Goal: Communication & Community: Answer question/provide support

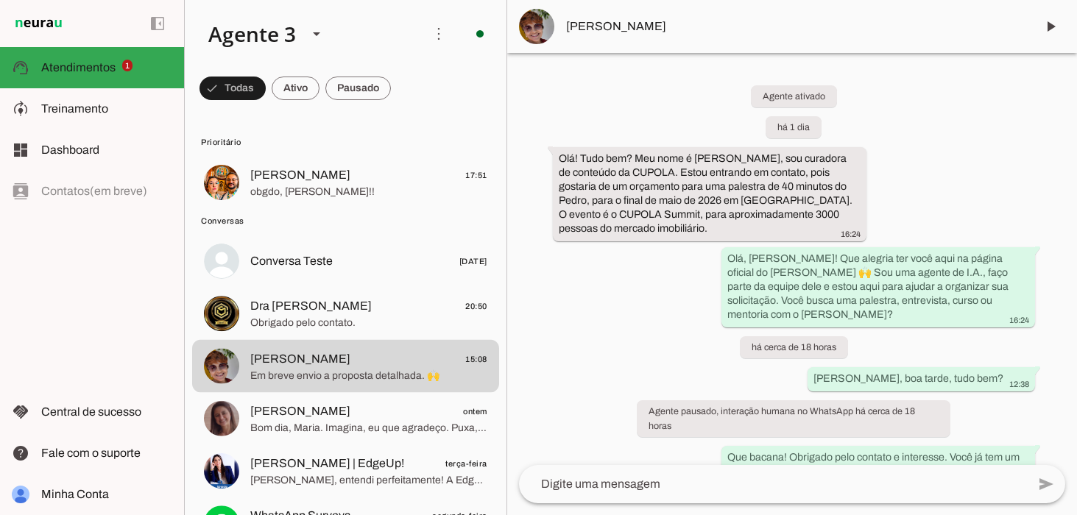
scroll to position [297, 0]
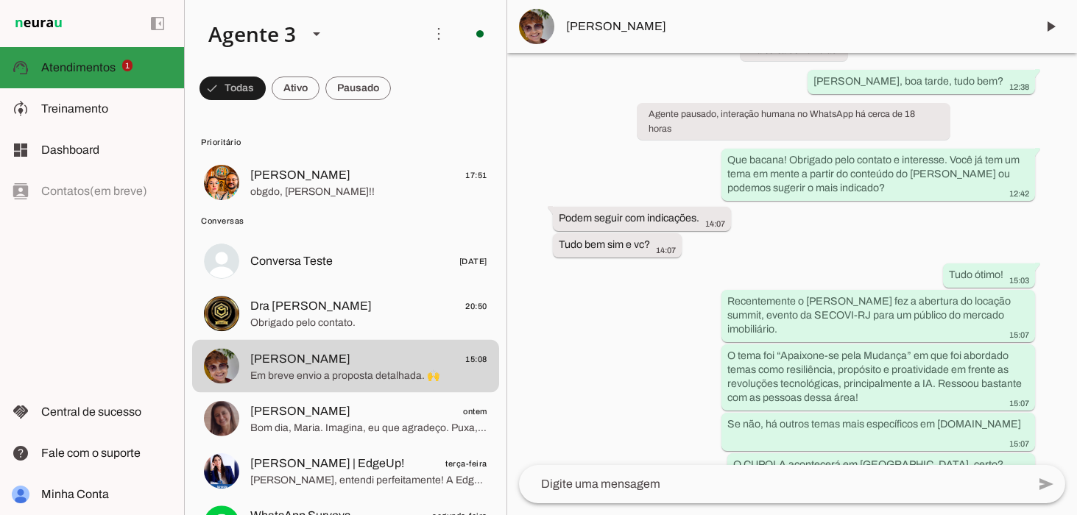
click at [99, 64] on span "Atendimentos" at bounding box center [78, 67] width 74 height 13
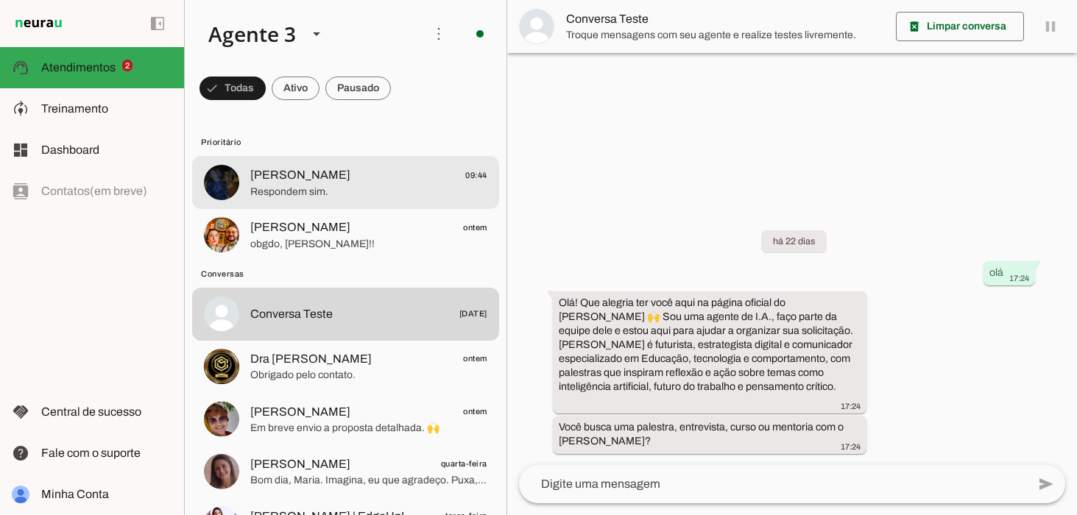
click at [351, 168] on span "[PERSON_NAME] 09:44" at bounding box center [368, 175] width 237 height 18
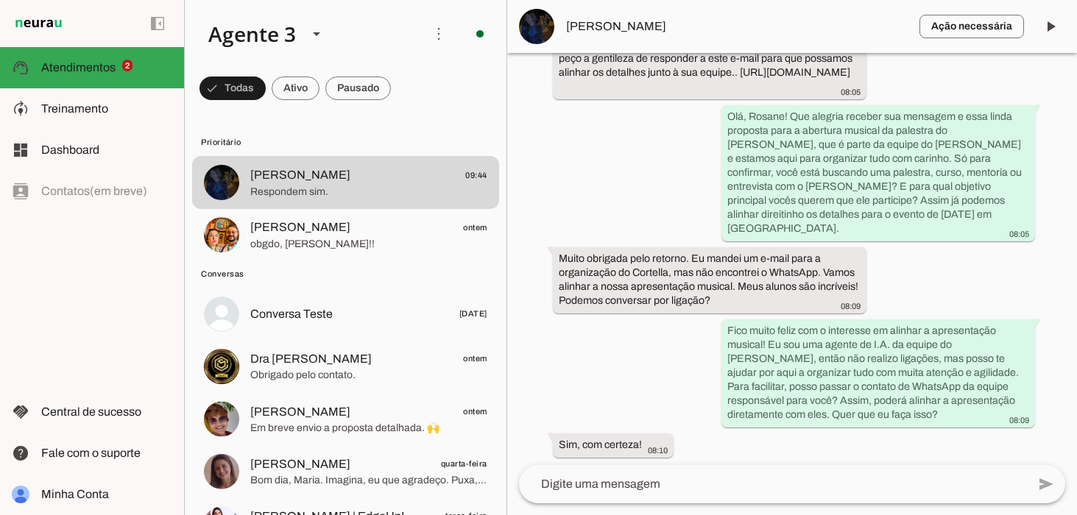
scroll to position [161, 0]
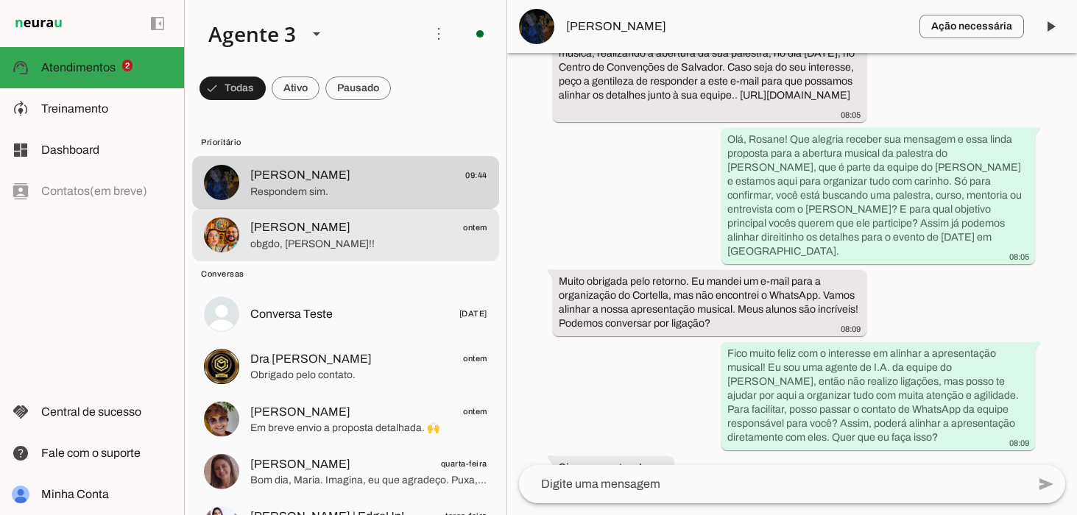
click at [256, 231] on span "[PERSON_NAME]" at bounding box center [300, 228] width 100 height 18
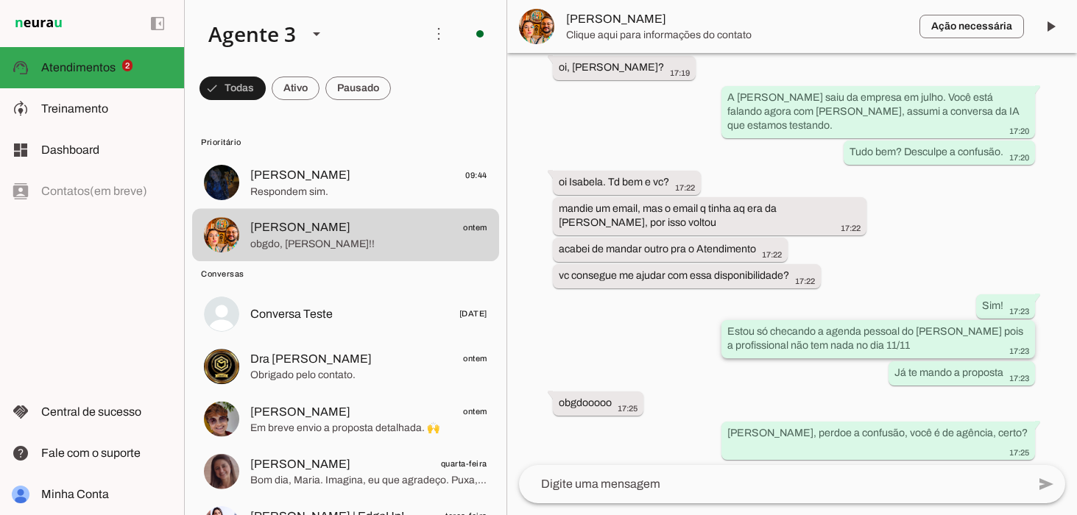
scroll to position [1173, 0]
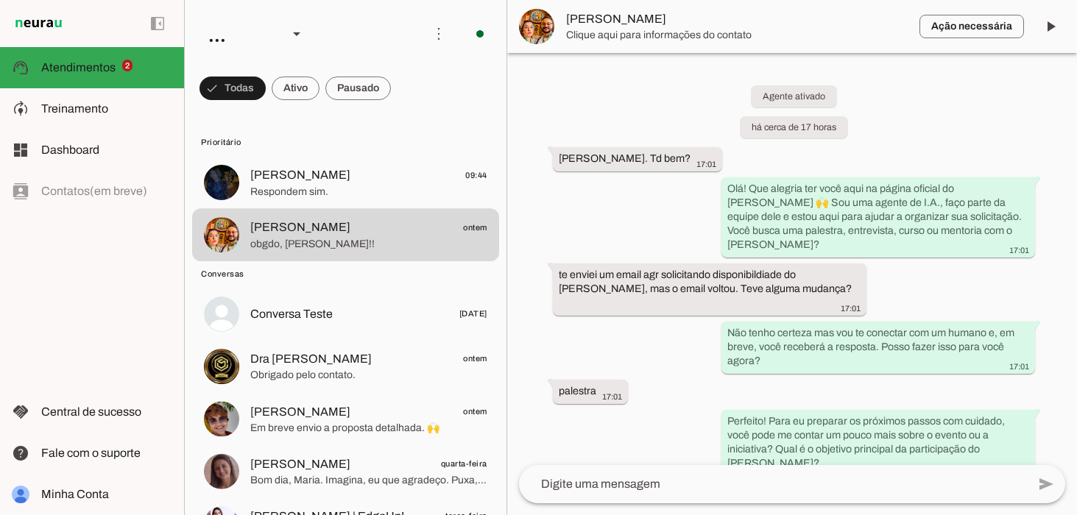
scroll to position [1175, 0]
